Goal: Find specific page/section: Find specific page/section

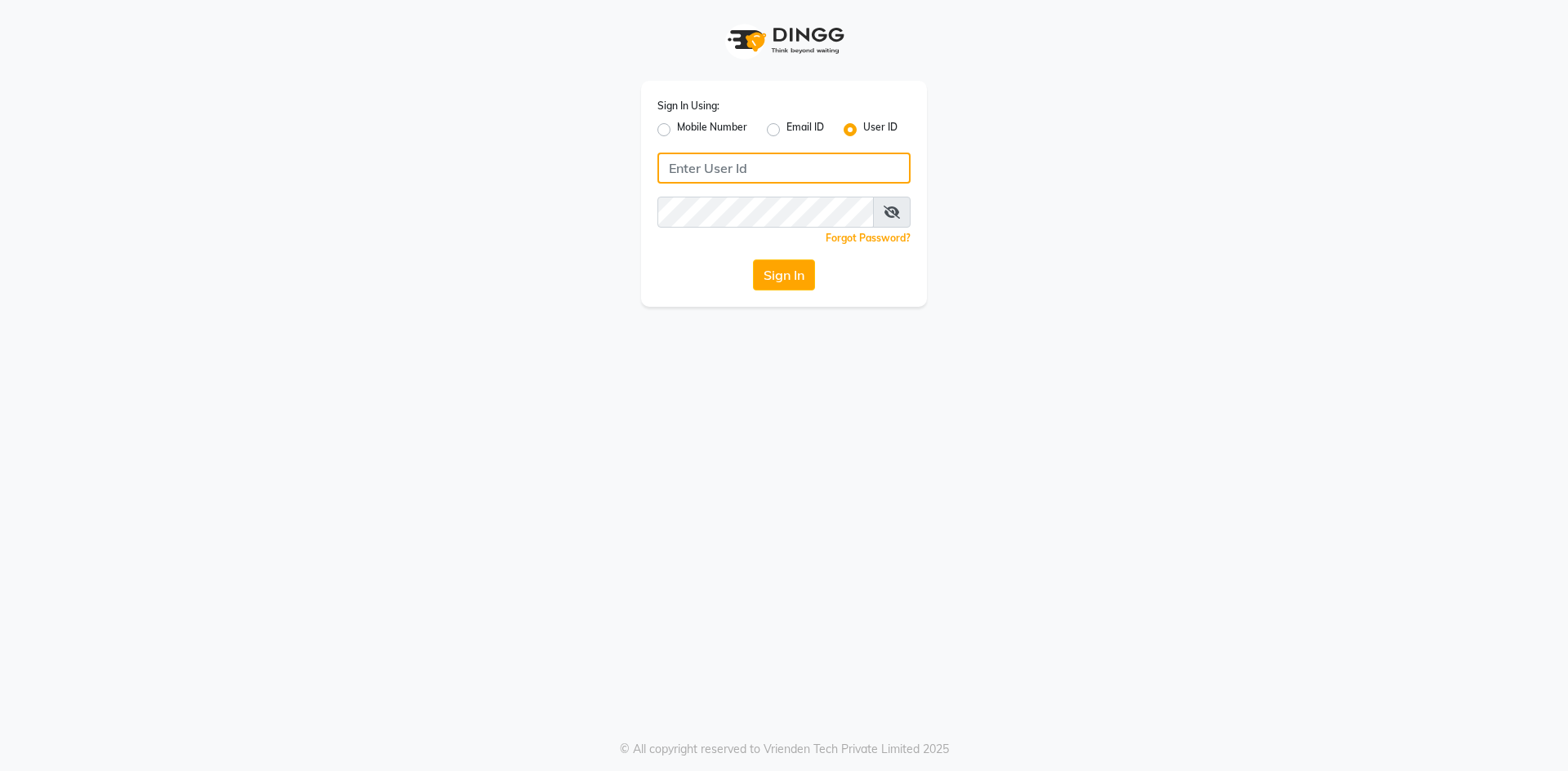
click at [776, 170] on input "Username" at bounding box center [784, 168] width 254 height 31
type input "glitzglams"
click at [769, 282] on button "Sign In" at bounding box center [783, 275] width 62 height 31
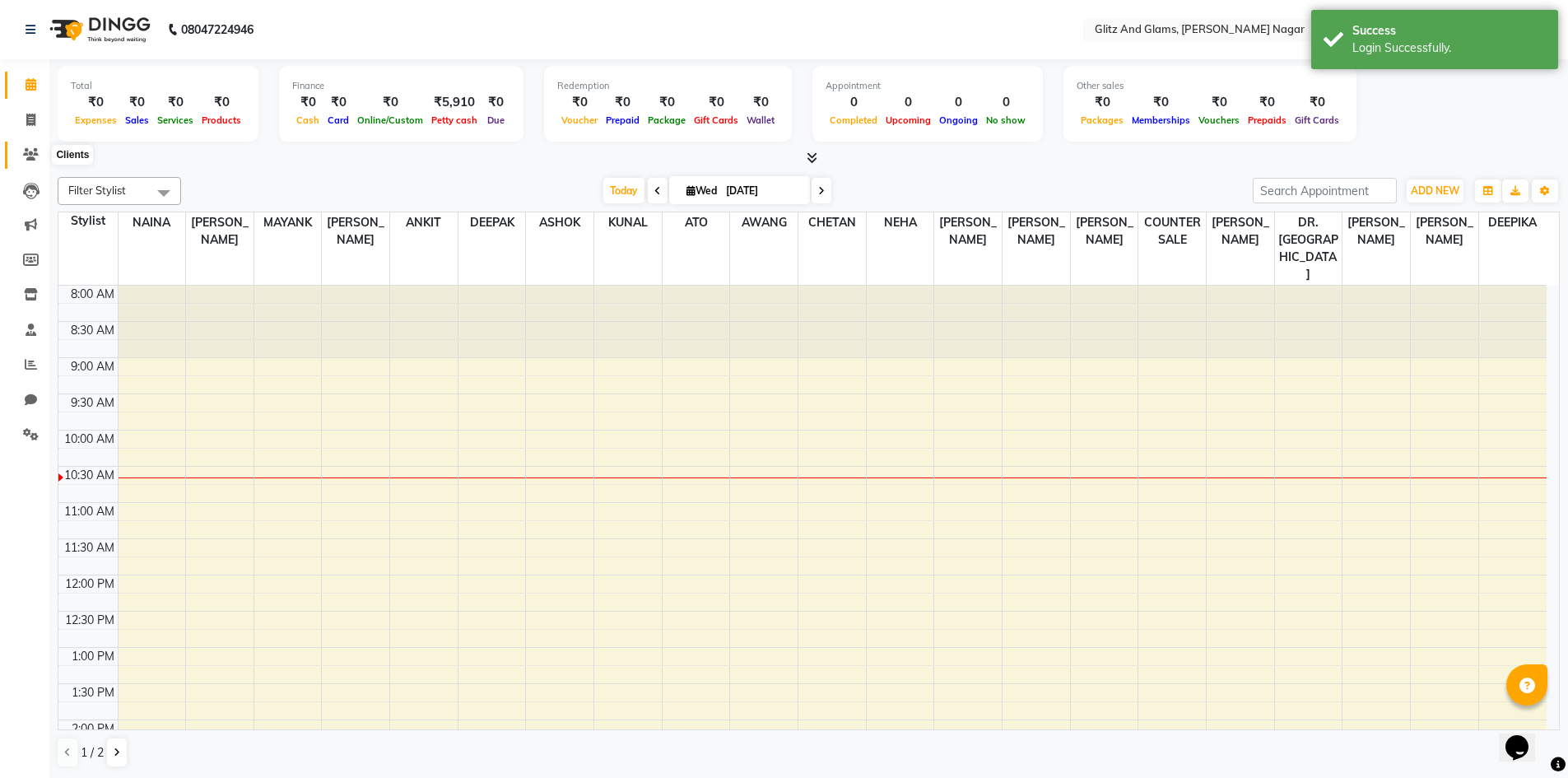
click at [28, 162] on span at bounding box center [31, 155] width 29 height 19
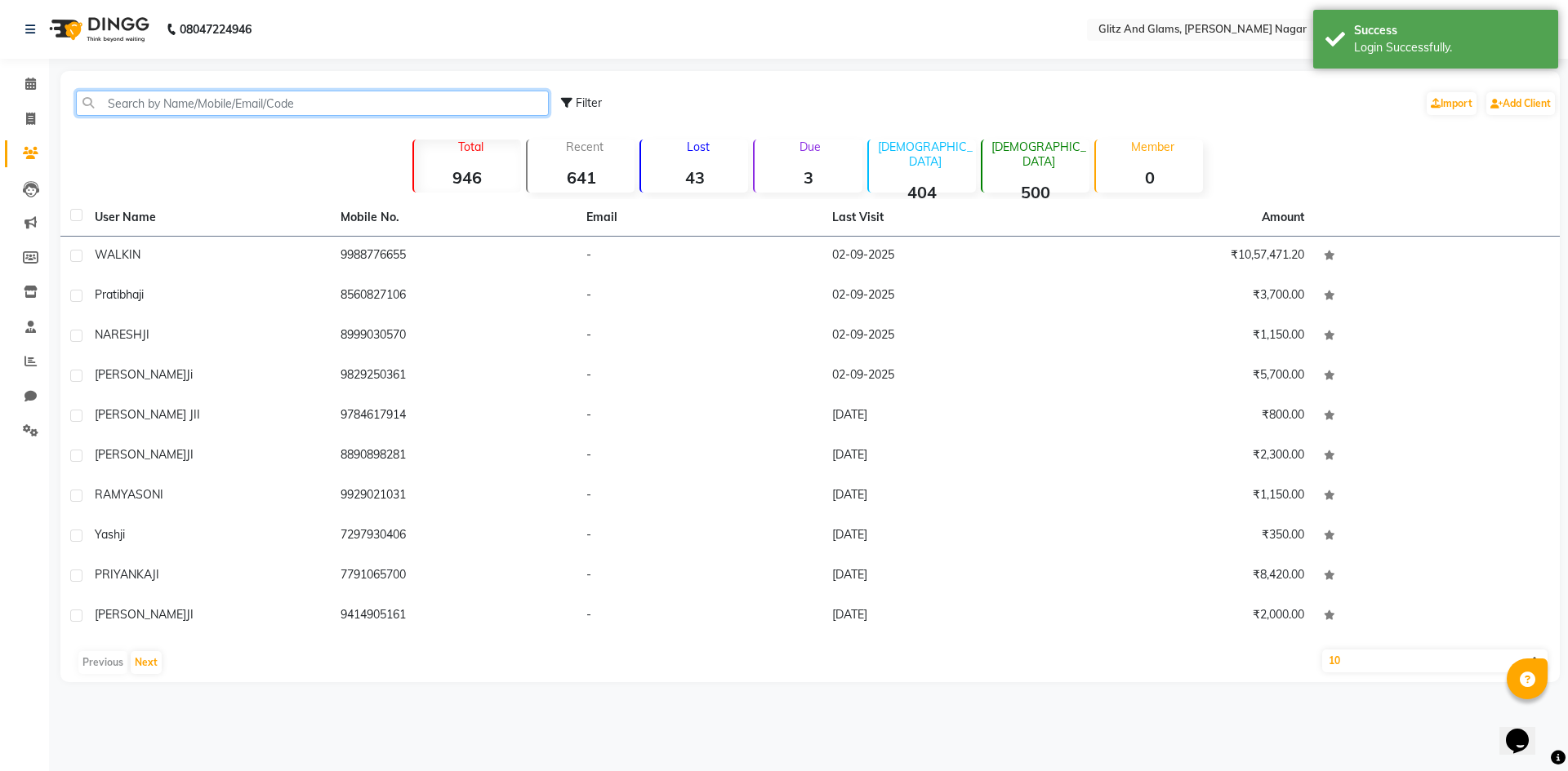
click at [135, 105] on input "text" at bounding box center [312, 104] width 473 height 25
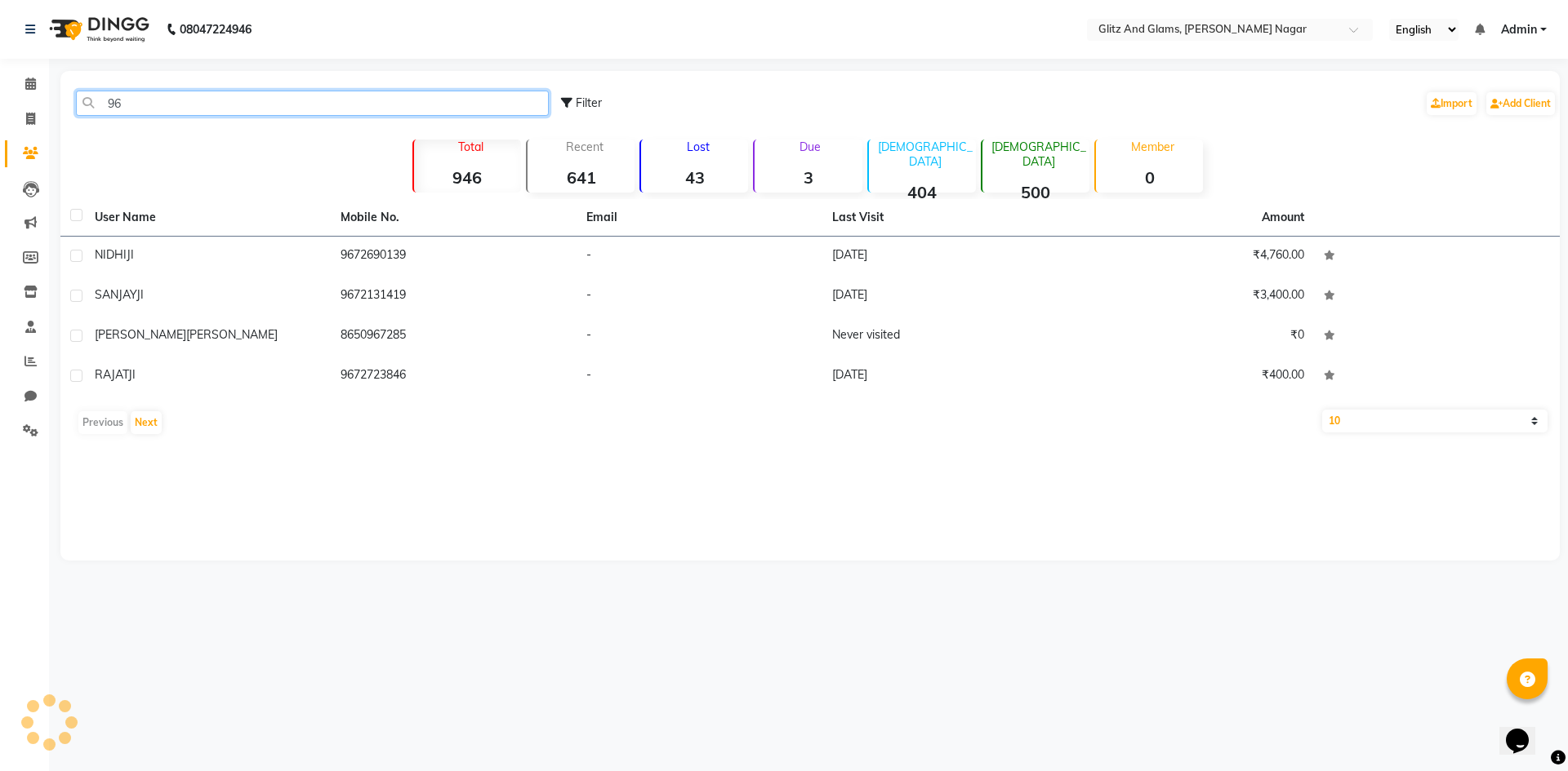
type input "9"
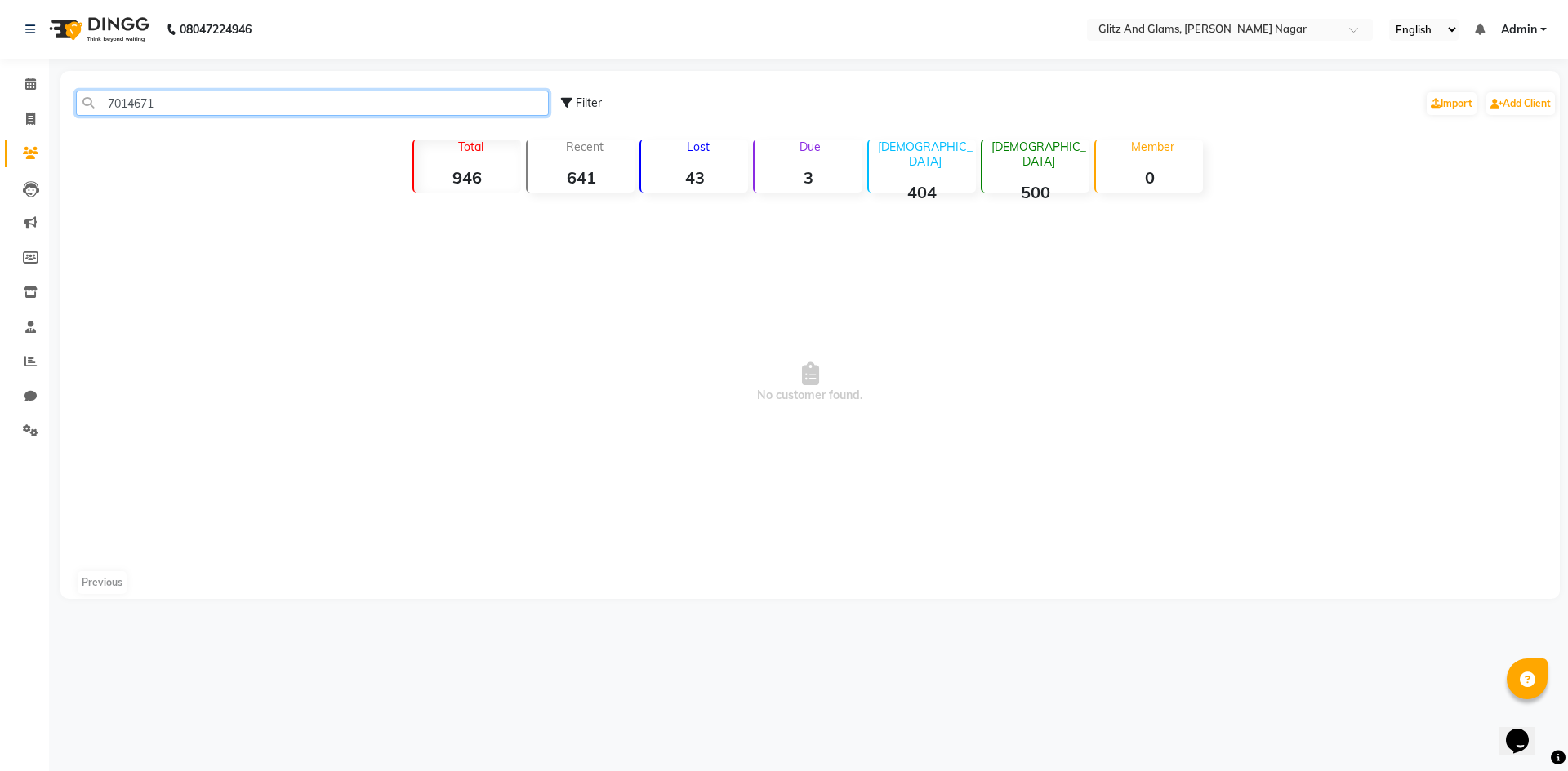
type input "7014671"
click at [29, 86] on icon at bounding box center [30, 83] width 11 height 13
